Goal: Find specific page/section: Find specific page/section

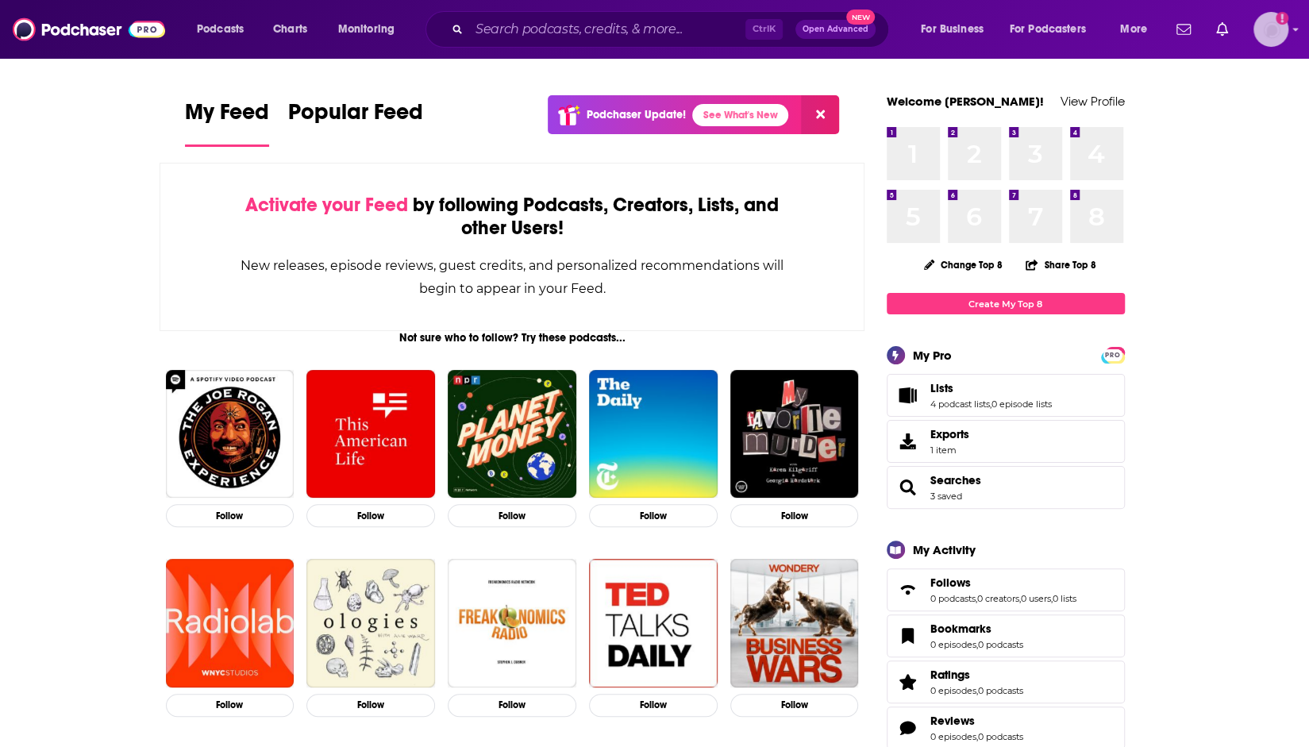
click at [1274, 36] on img "Logged in as ncannella" at bounding box center [1270, 29] width 35 height 35
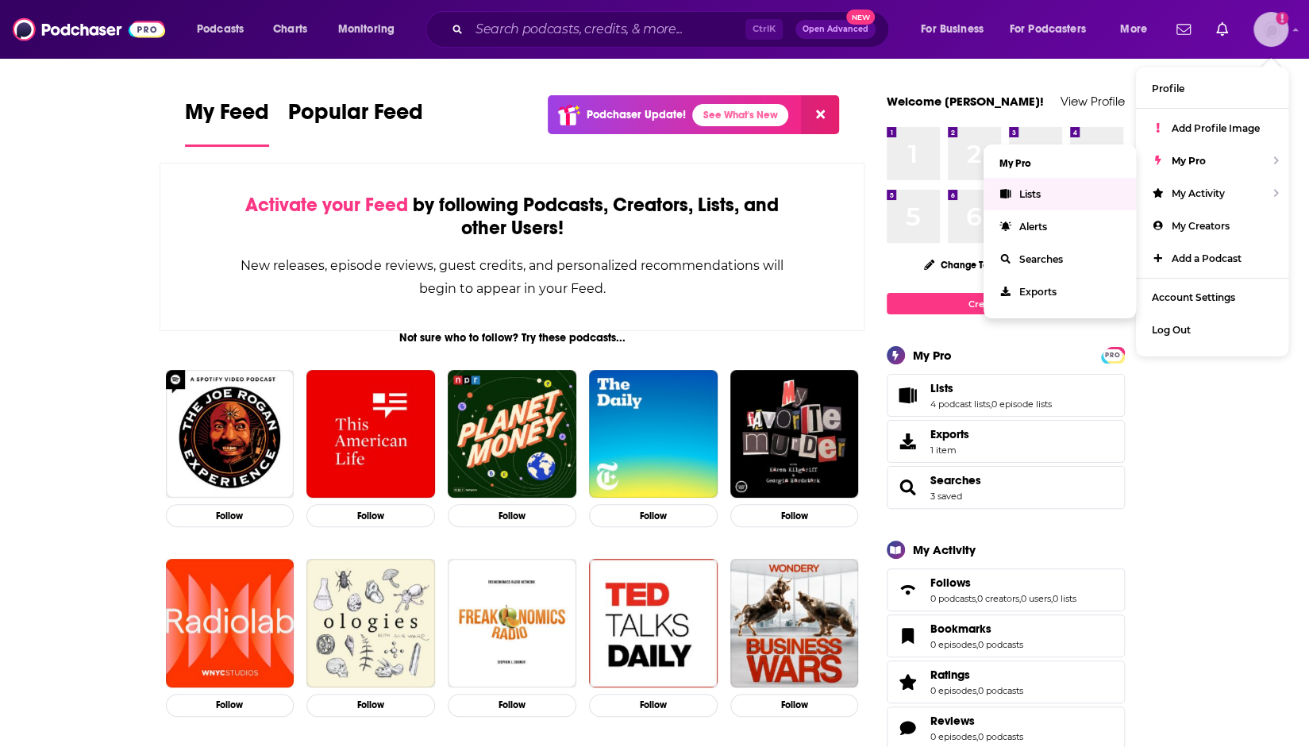
click at [1060, 188] on link "Lists" at bounding box center [1059, 194] width 152 height 33
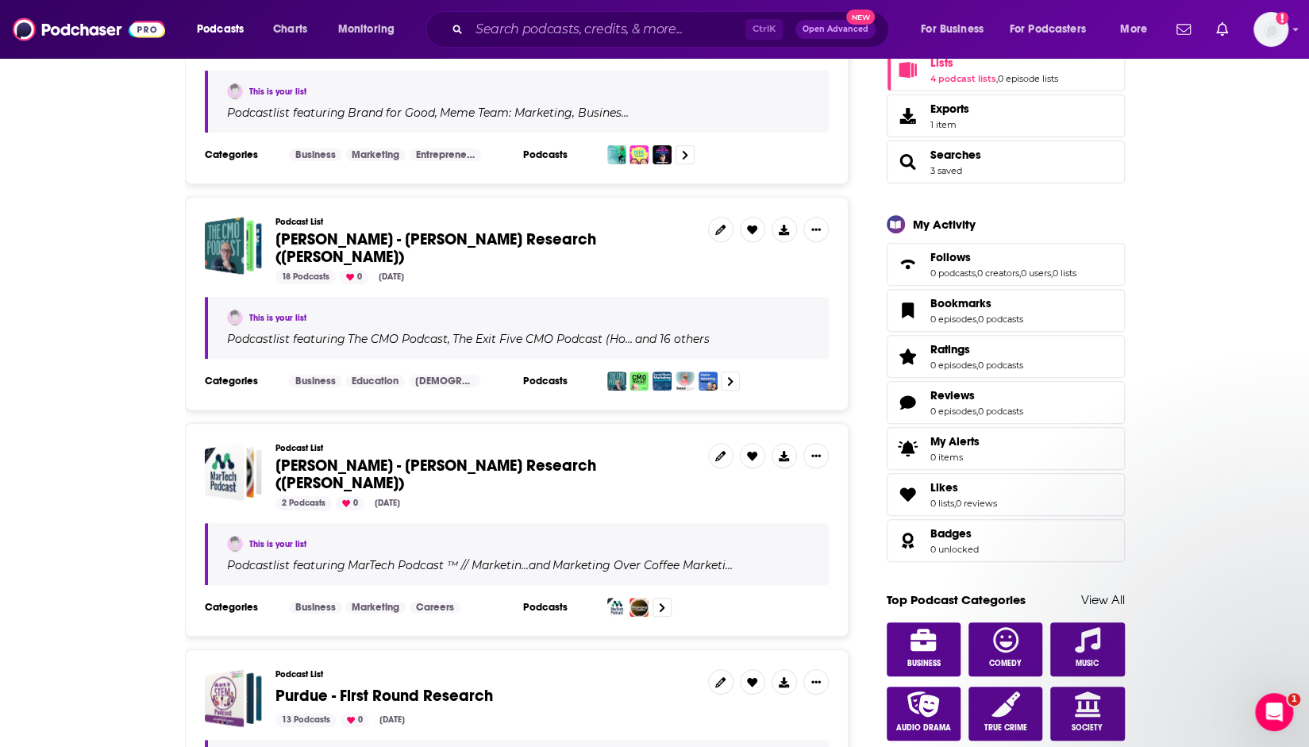
click at [700, 523] on div "This is your list Podcast list featuring MarTech Podcast ™ // Marketin… and Mar…" at bounding box center [517, 554] width 624 height 62
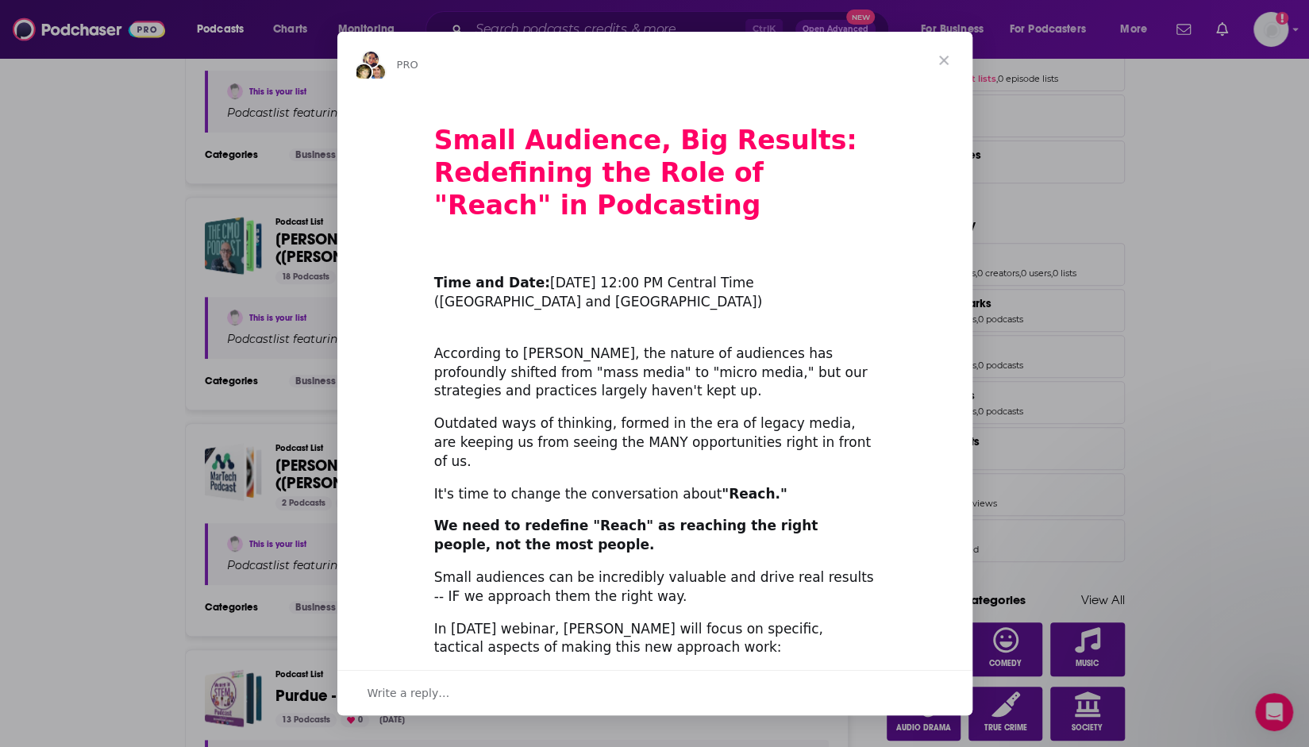
click at [700, 517] on div "We need to redefine "Reach" as reaching the right people, not the most people." at bounding box center [654, 536] width 441 height 38
click at [253, 477] on div "Intercom messenger" at bounding box center [654, 373] width 1309 height 747
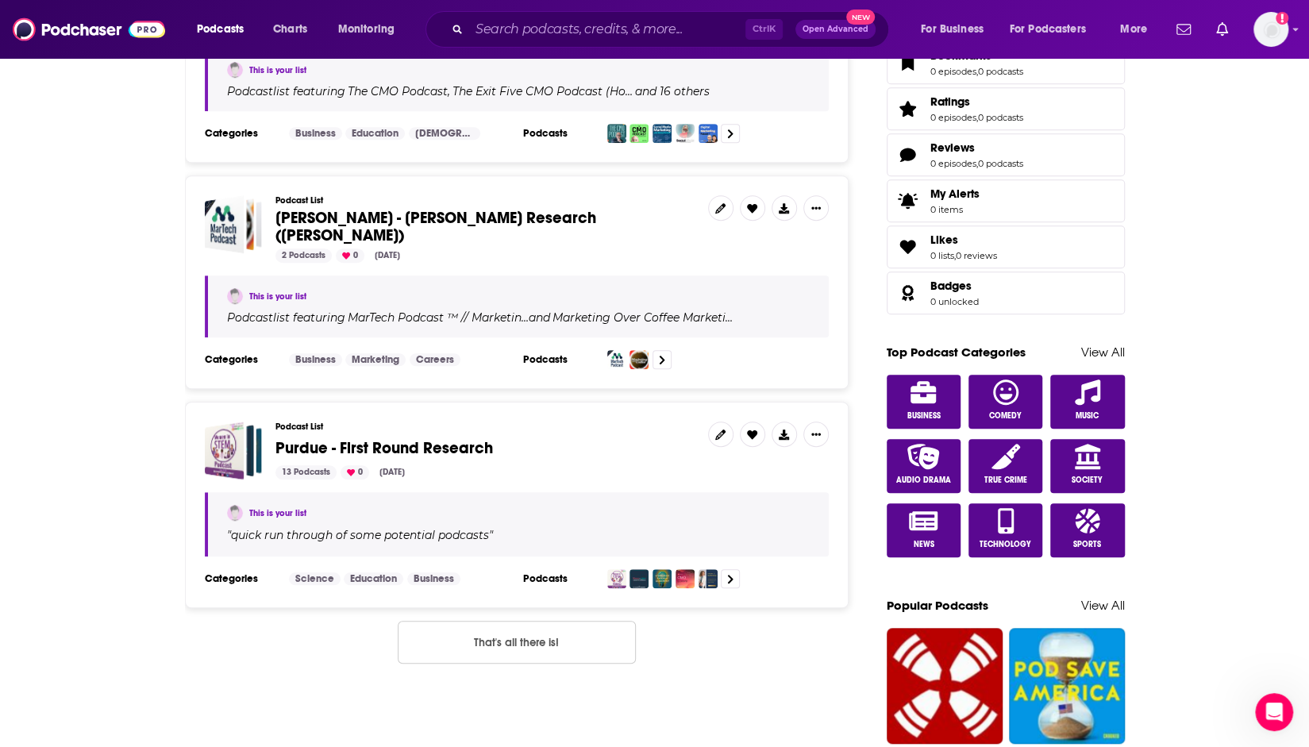
scroll to position [574, 0]
click at [360, 437] on span "Purdue - First Round Research" at bounding box center [383, 447] width 217 height 20
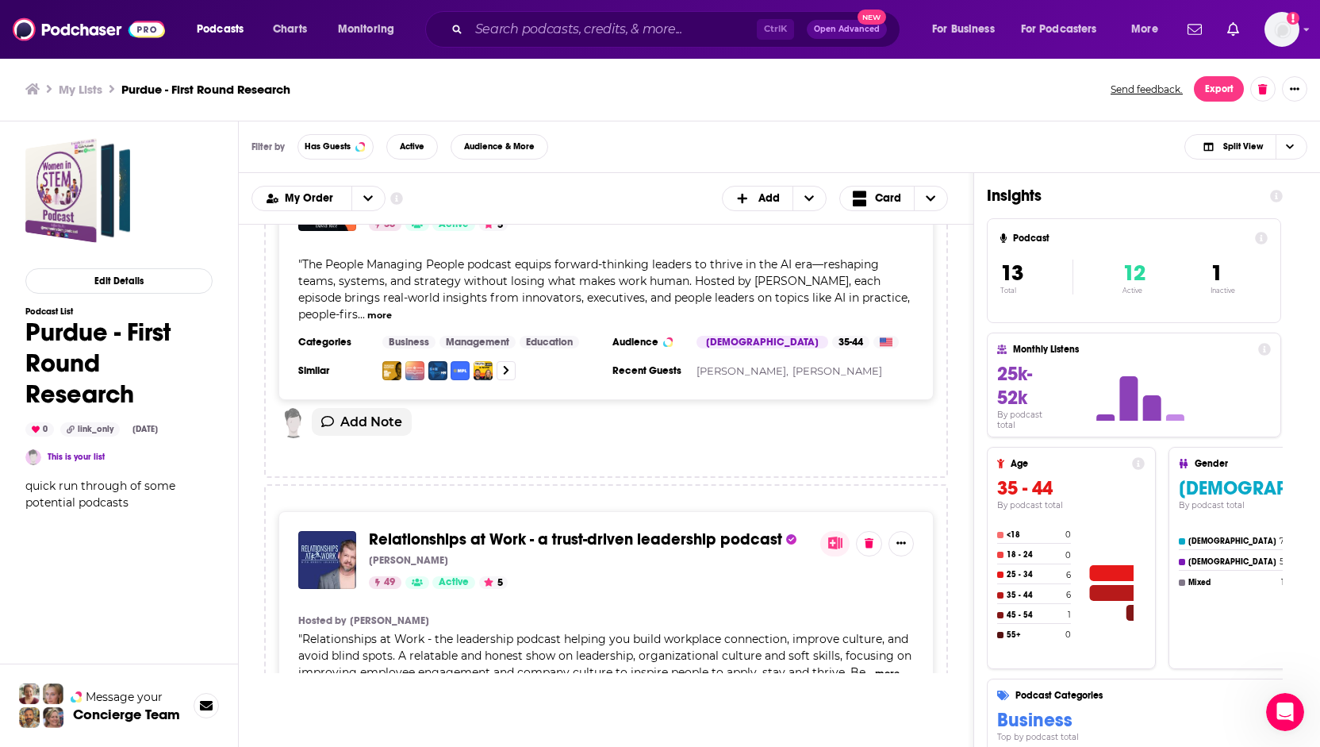
scroll to position [1920, 0]
